Goal: Check status

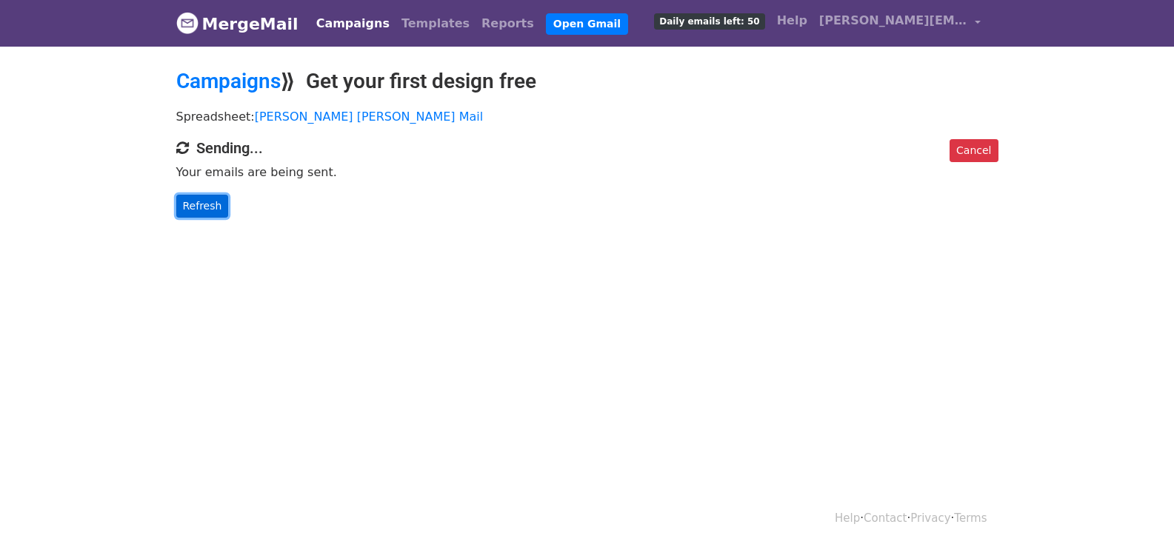
click at [218, 207] on link "Refresh" at bounding box center [202, 206] width 53 height 23
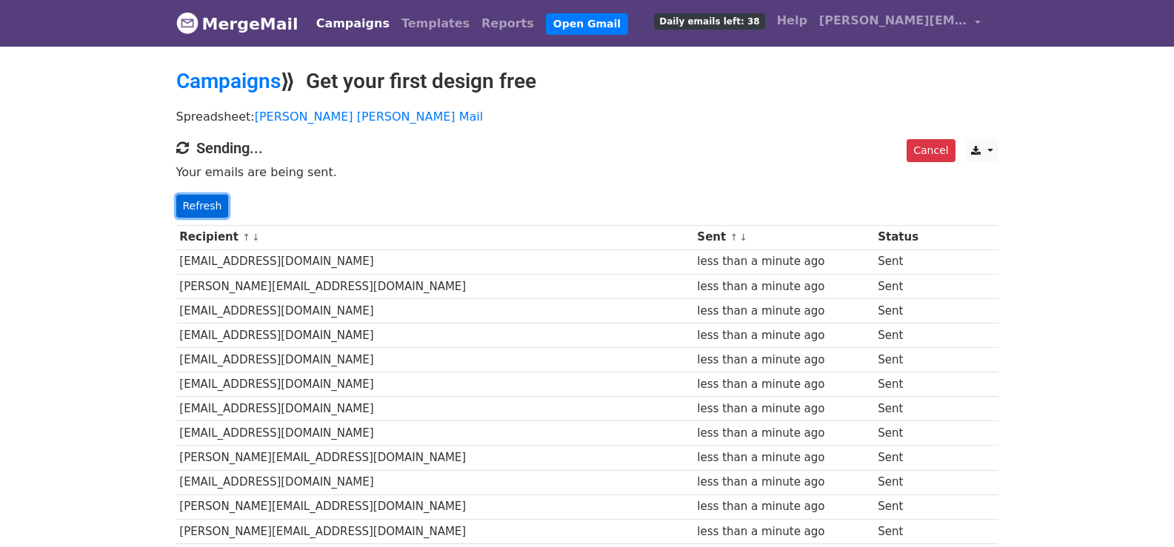
click at [204, 213] on link "Refresh" at bounding box center [202, 206] width 53 height 23
click at [203, 213] on link "Refresh" at bounding box center [202, 206] width 53 height 23
click at [191, 204] on link "Refresh" at bounding box center [202, 206] width 53 height 23
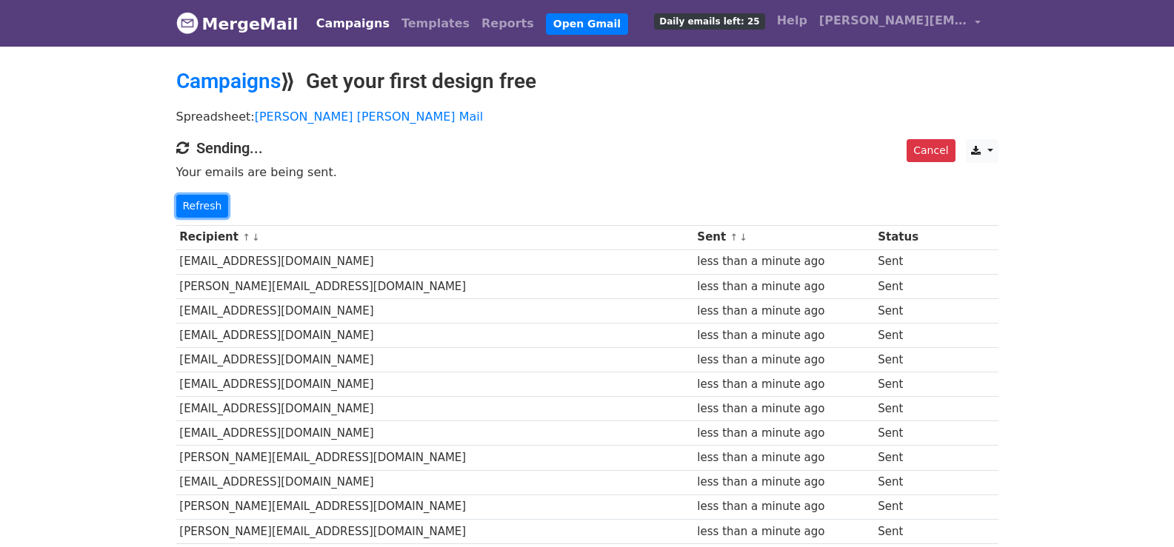
click at [181, 210] on link "Refresh" at bounding box center [202, 206] width 53 height 23
click at [183, 207] on link "Refresh" at bounding box center [202, 206] width 53 height 23
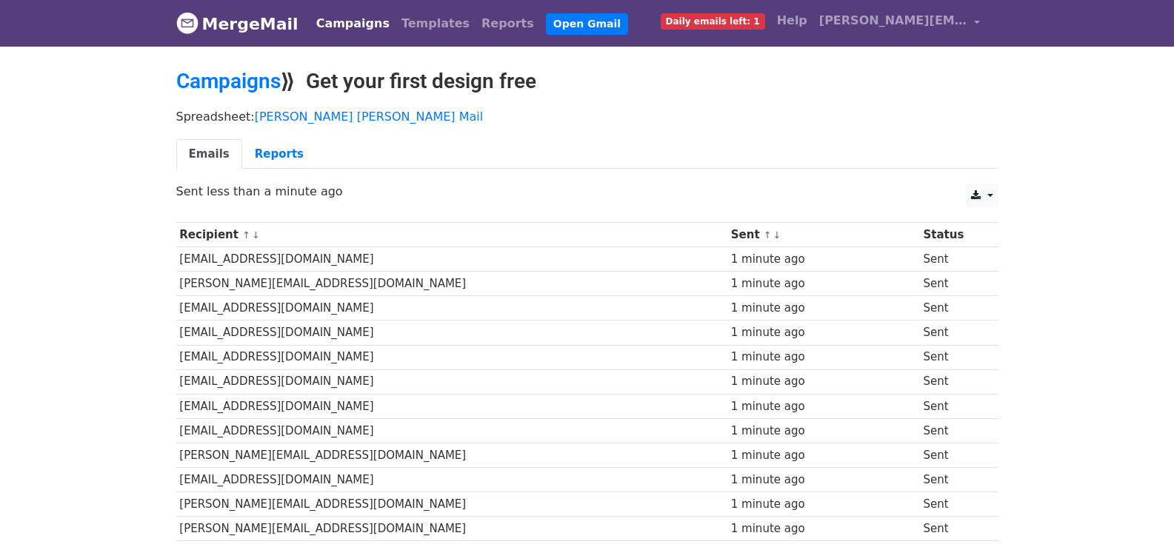
scroll to position [1032, 0]
